Goal: Go to known website

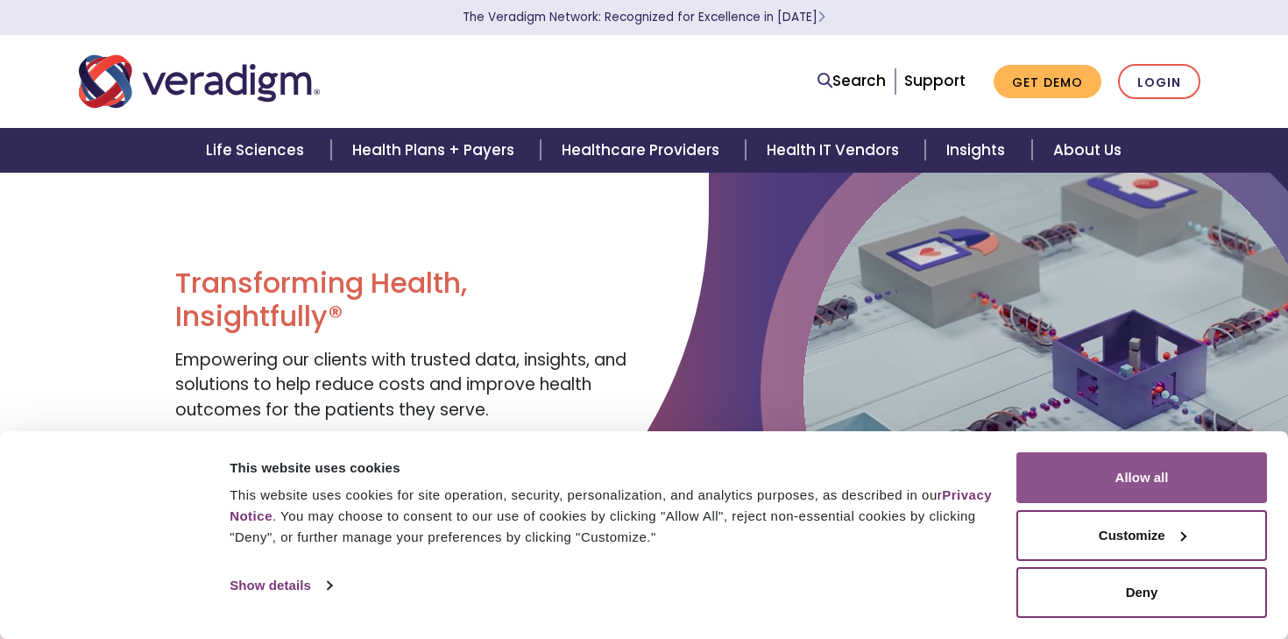
click at [1155, 485] on button "Allow all" at bounding box center [1142, 477] width 251 height 51
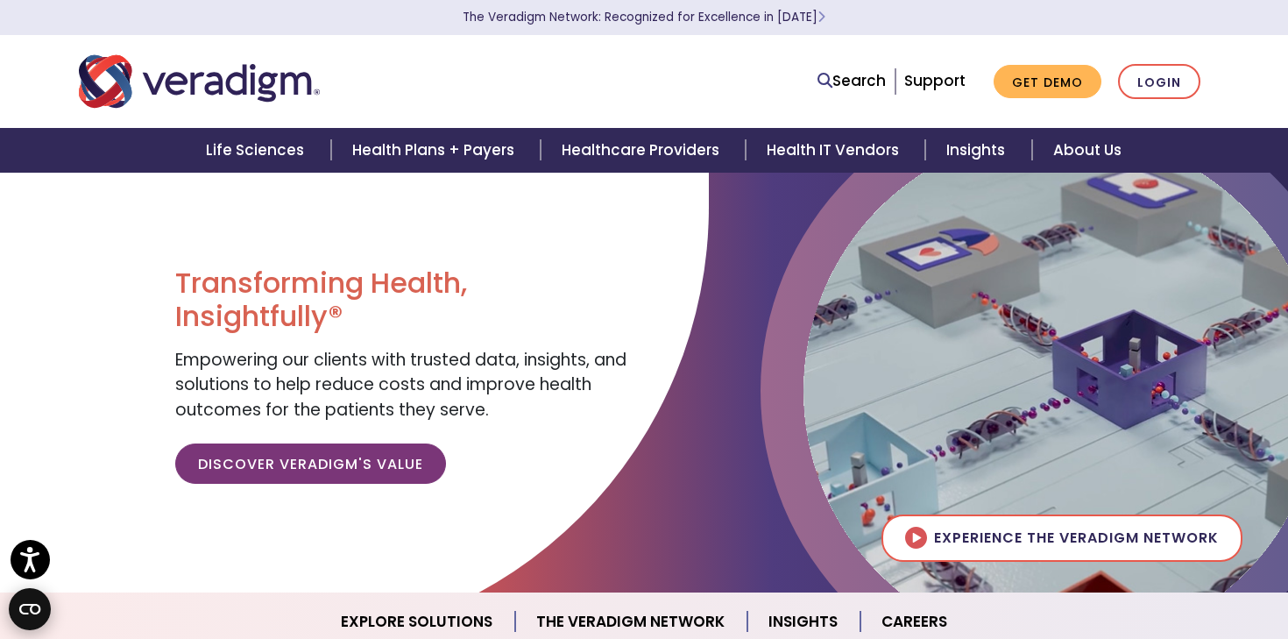
click at [29, 609] on icon "Open CMP widget" at bounding box center [29, 609] width 21 height 11
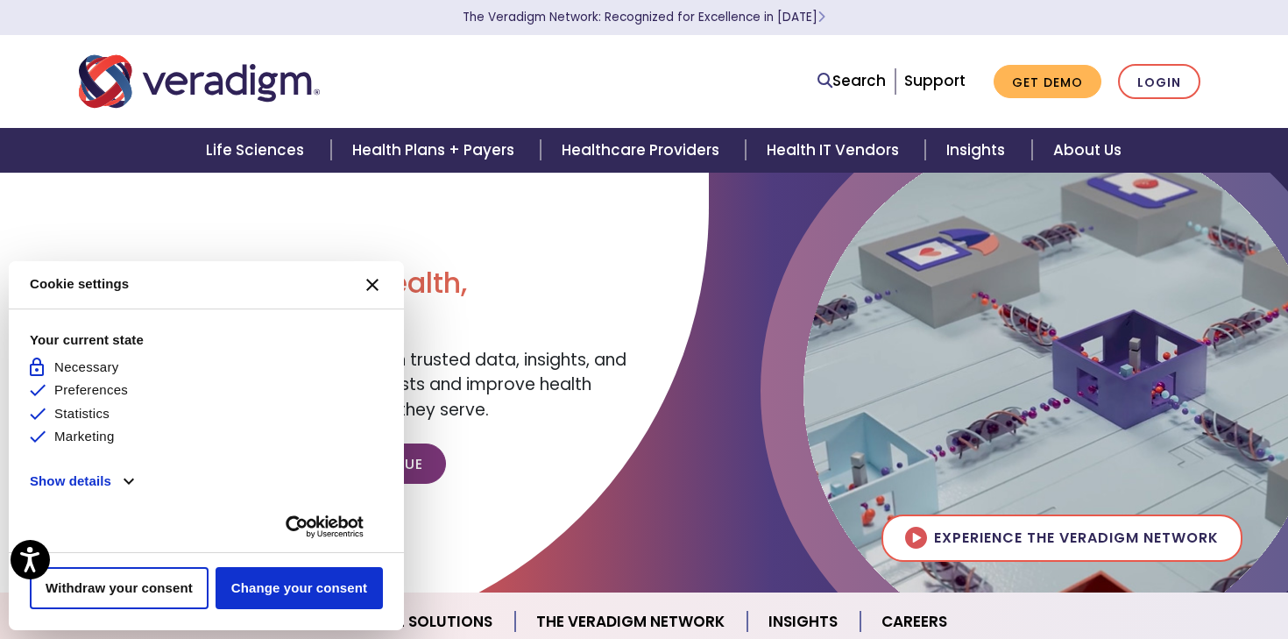
click at [374, 279] on icon "[#WIDGET_ICON_CROSS#]" at bounding box center [372, 285] width 12 height 12
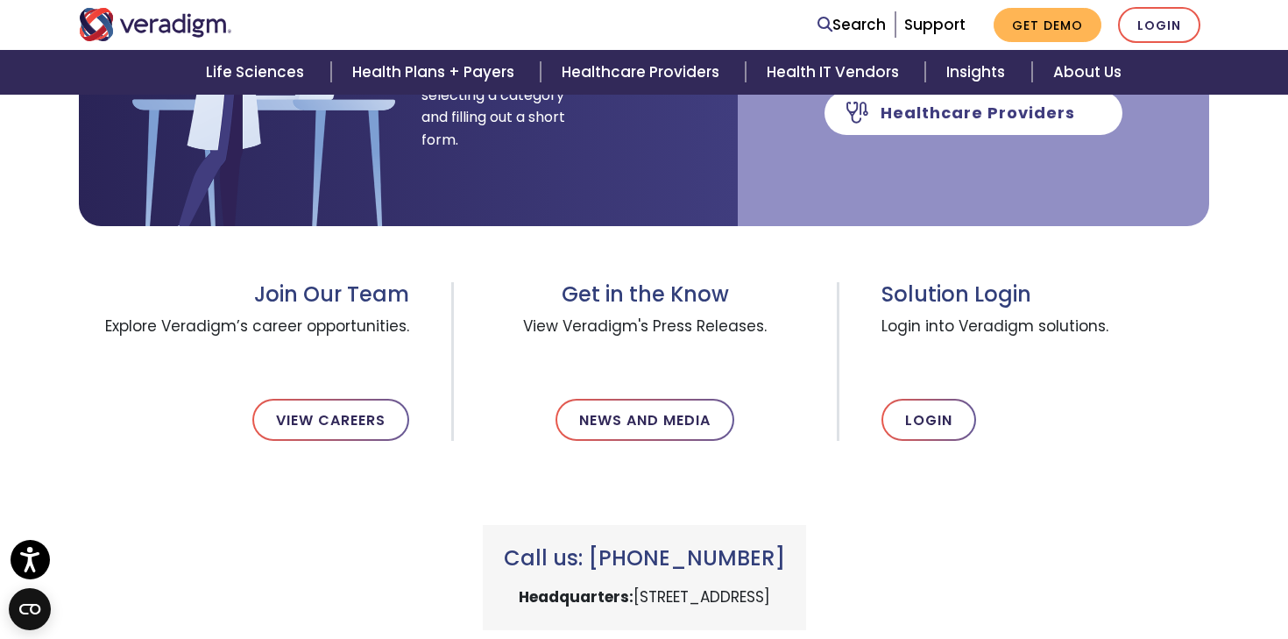
scroll to position [473, 0]
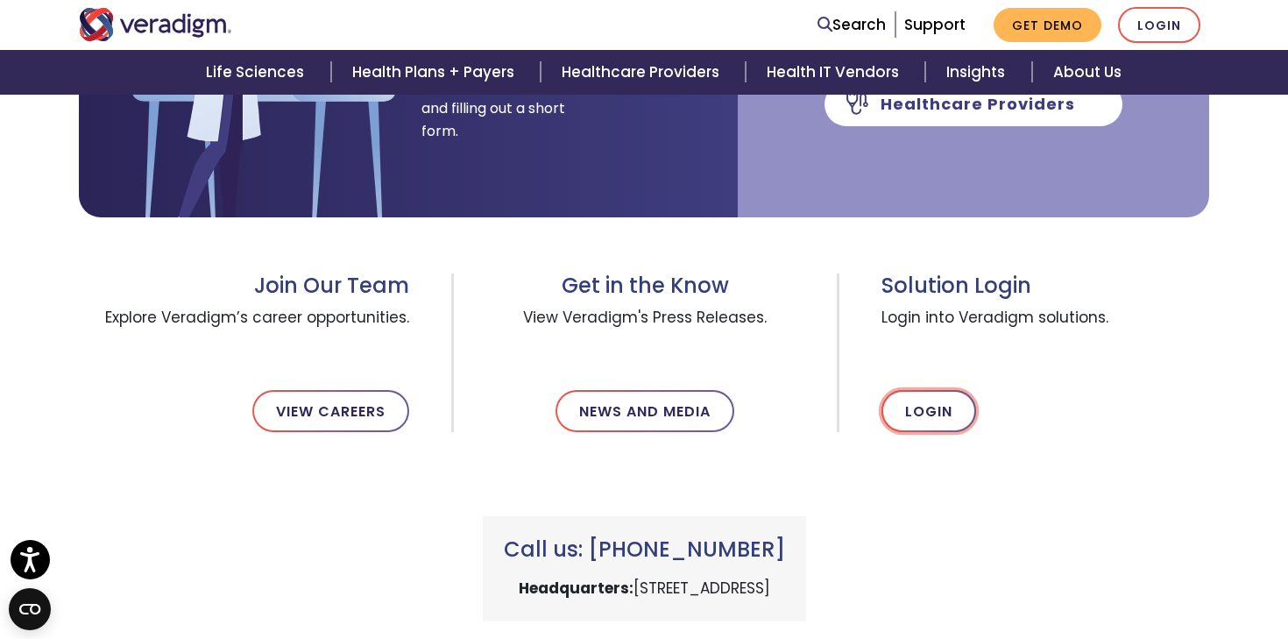
click at [921, 413] on link "Login" at bounding box center [929, 411] width 95 height 42
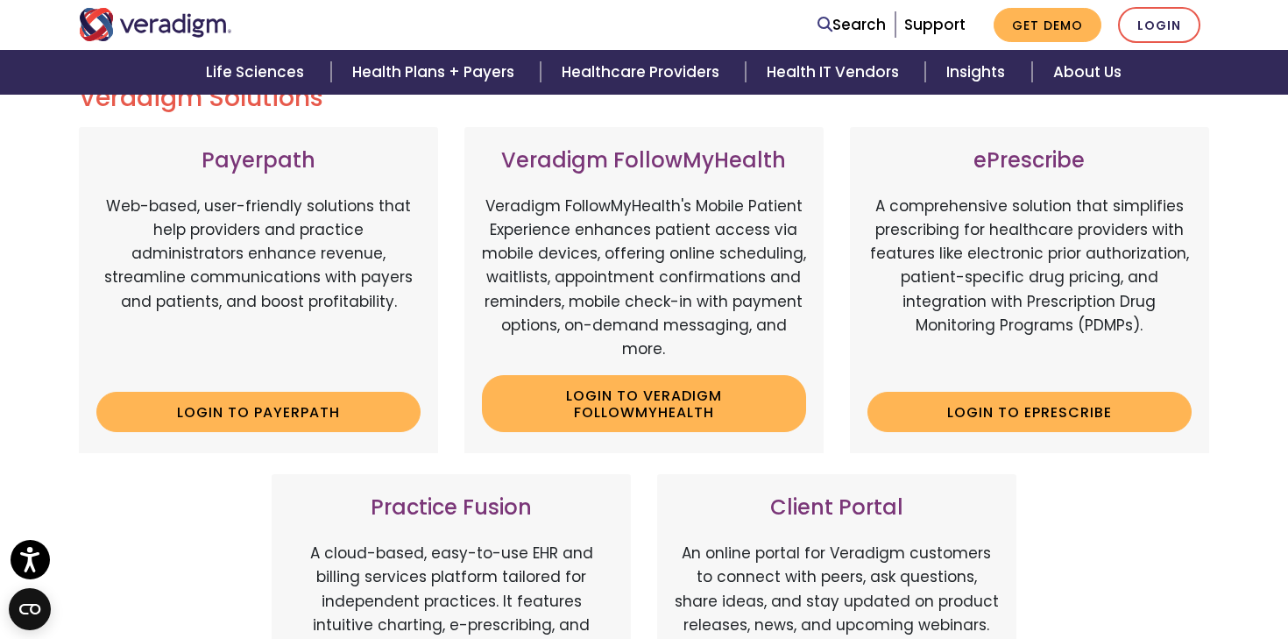
scroll to position [238, 0]
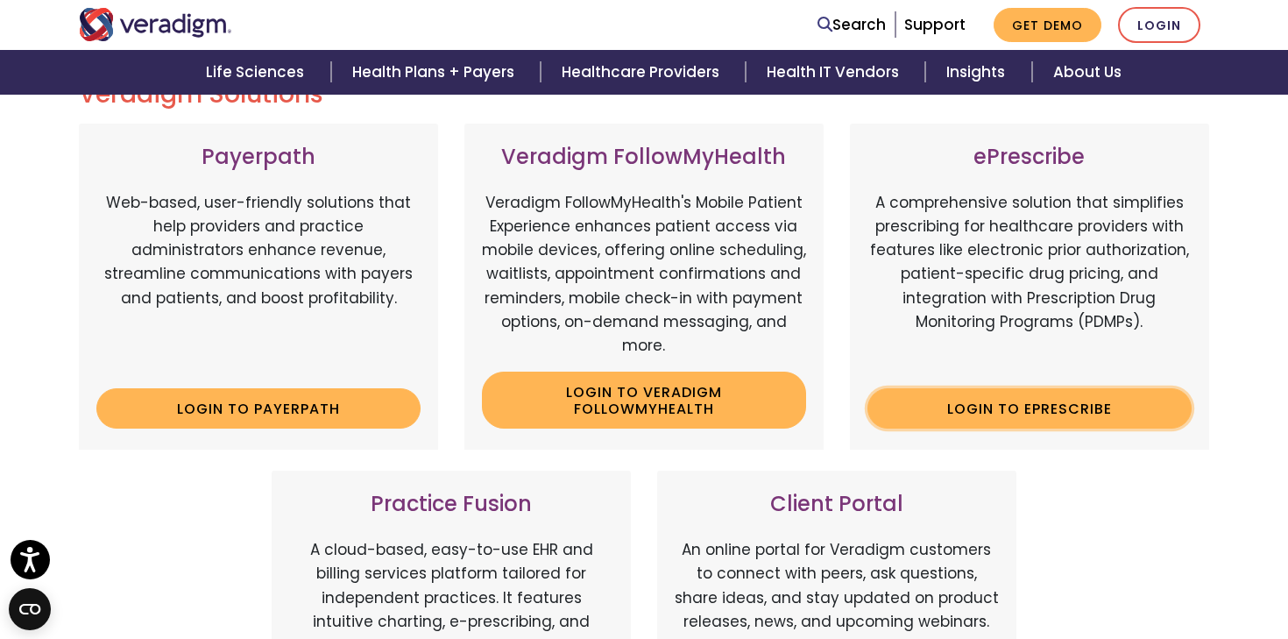
click at [1026, 414] on link "Login to ePrescribe" at bounding box center [1030, 408] width 324 height 40
